Goal: Task Accomplishment & Management: Complete application form

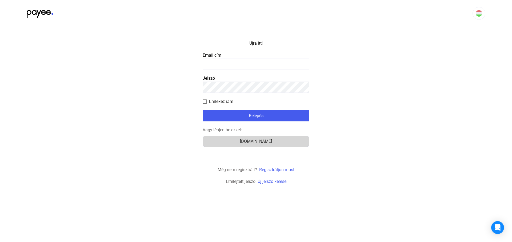
click at [252, 140] on font "[DOMAIN_NAME]" at bounding box center [256, 141] width 32 height 5
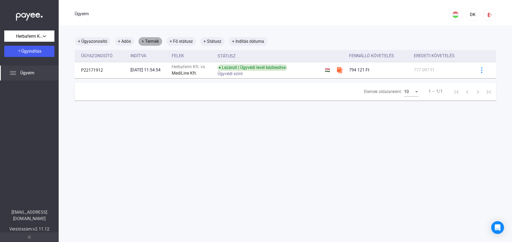
click at [154, 42] on font "+ Termék" at bounding box center [150, 41] width 17 height 5
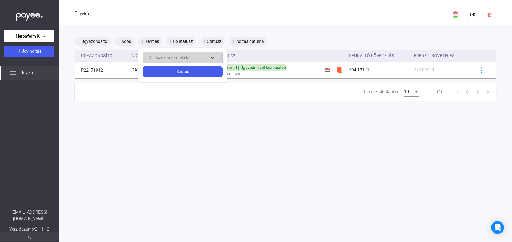
click at [171, 57] on font "Válaszszon termékeket..." at bounding box center [171, 57] width 47 height 5
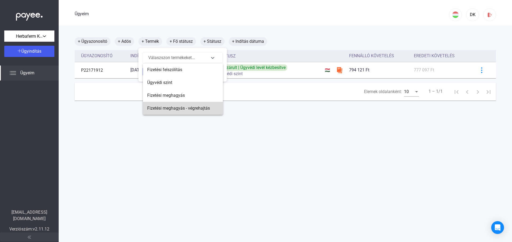
click at [189, 109] on font "Fizetési meghagyás - végrehajtás" at bounding box center [178, 107] width 63 height 5
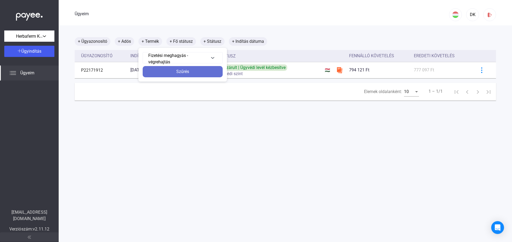
click at [183, 74] on font "Szűrés" at bounding box center [182, 71] width 13 height 5
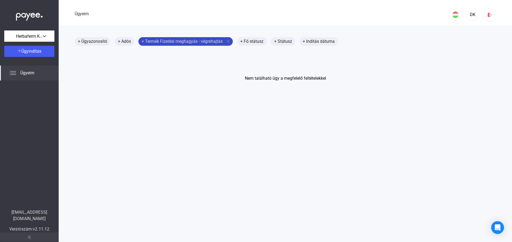
click at [167, 42] on font "Fizetési meghagyás - végrehajtás" at bounding box center [191, 41] width 63 height 5
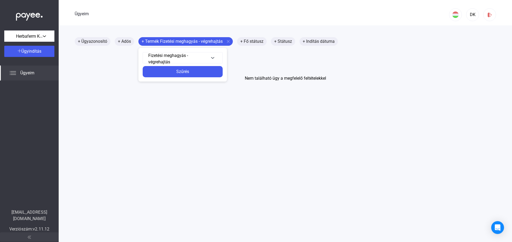
click at [33, 72] on div at bounding box center [256, 121] width 512 height 242
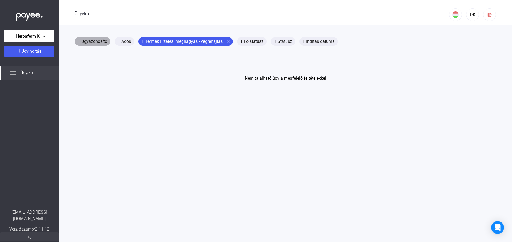
click at [88, 40] on font "+ Ügyazonosító" at bounding box center [92, 41] width 29 height 5
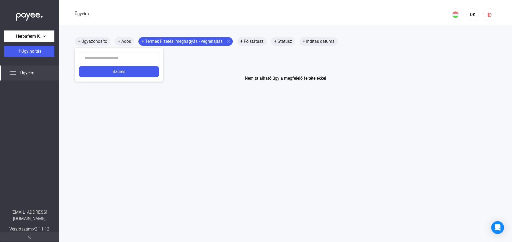
click at [25, 34] on div at bounding box center [256, 121] width 512 height 242
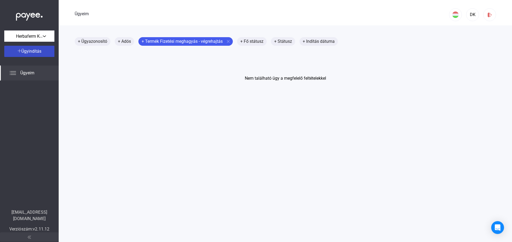
click at [25, 49] on font "Ügyindítás" at bounding box center [31, 51] width 20 height 5
